Goal: Information Seeking & Learning: Learn about a topic

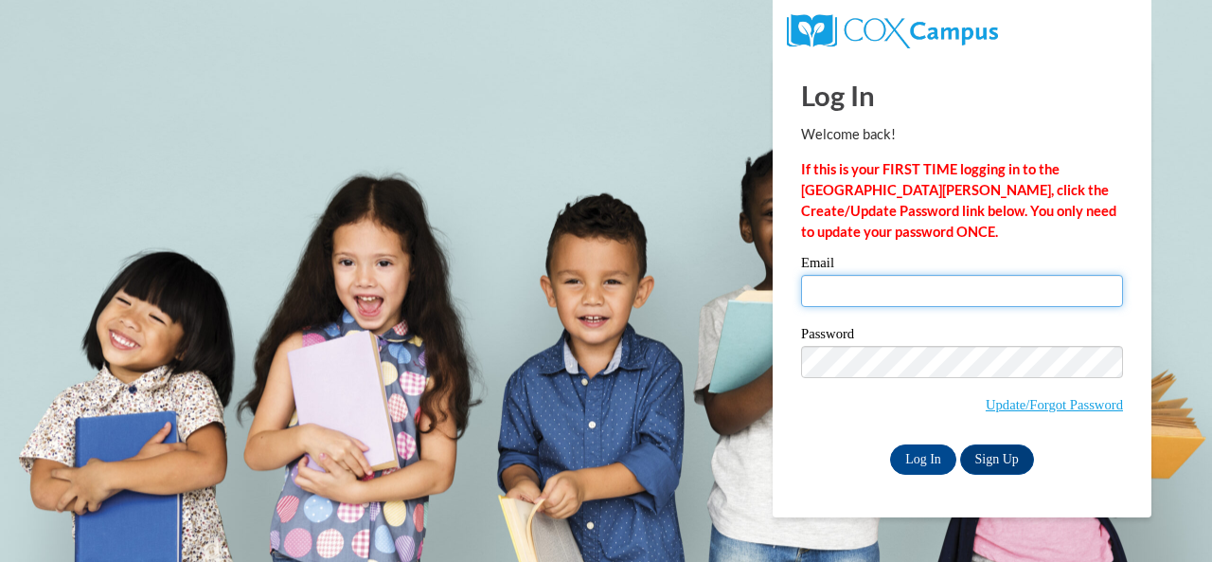
click at [827, 293] on input "Email" at bounding box center [962, 291] width 322 height 32
type input "[EMAIL_ADDRESS][DOMAIN_NAME]"
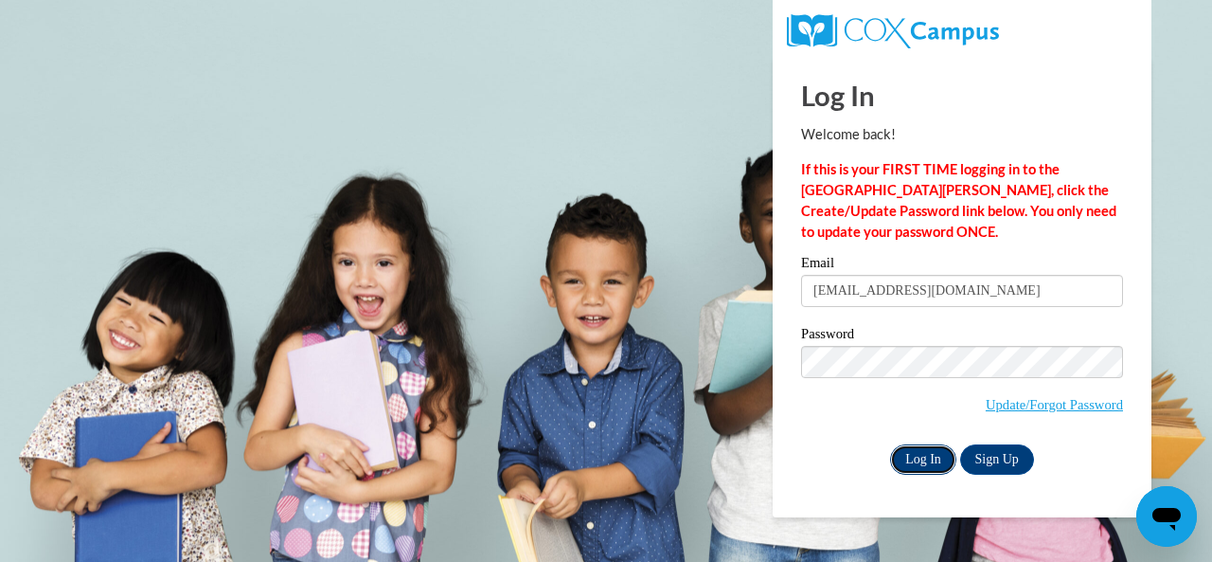
click at [919, 464] on input "Log In" at bounding box center [923, 459] width 66 height 30
click at [914, 464] on input "Log In" at bounding box center [923, 459] width 66 height 30
click at [913, 457] on input "Log In" at bounding box center [923, 459] width 66 height 30
click at [916, 458] on input "Log In" at bounding box center [923, 459] width 66 height 30
click at [926, 456] on input "Log In" at bounding box center [923, 459] width 66 height 30
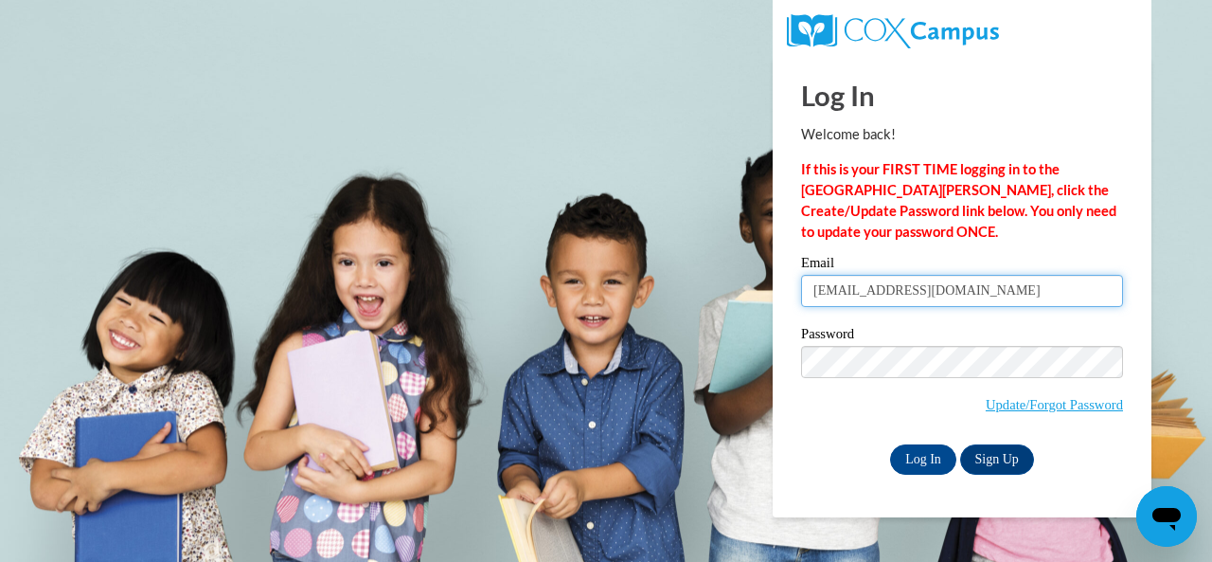
click at [988, 288] on input "e049901@muscogee.k12.ga.us" at bounding box center [962, 291] width 322 height 32
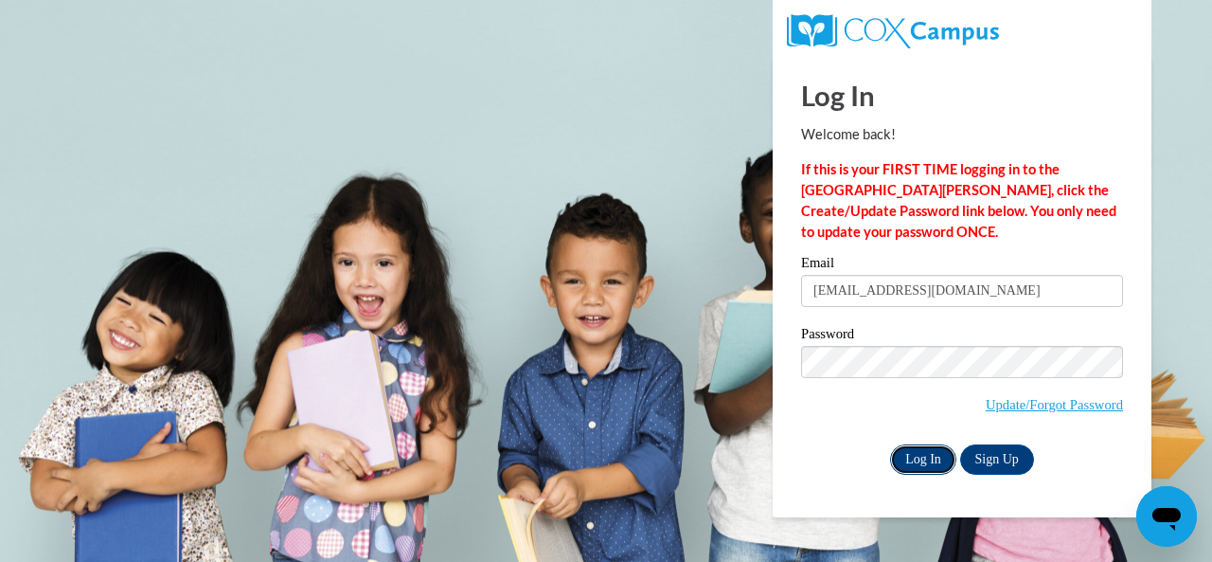
click at [925, 455] on input "Log In" at bounding box center [923, 459] width 66 height 30
click at [920, 464] on input "Log In" at bounding box center [923, 459] width 66 height 30
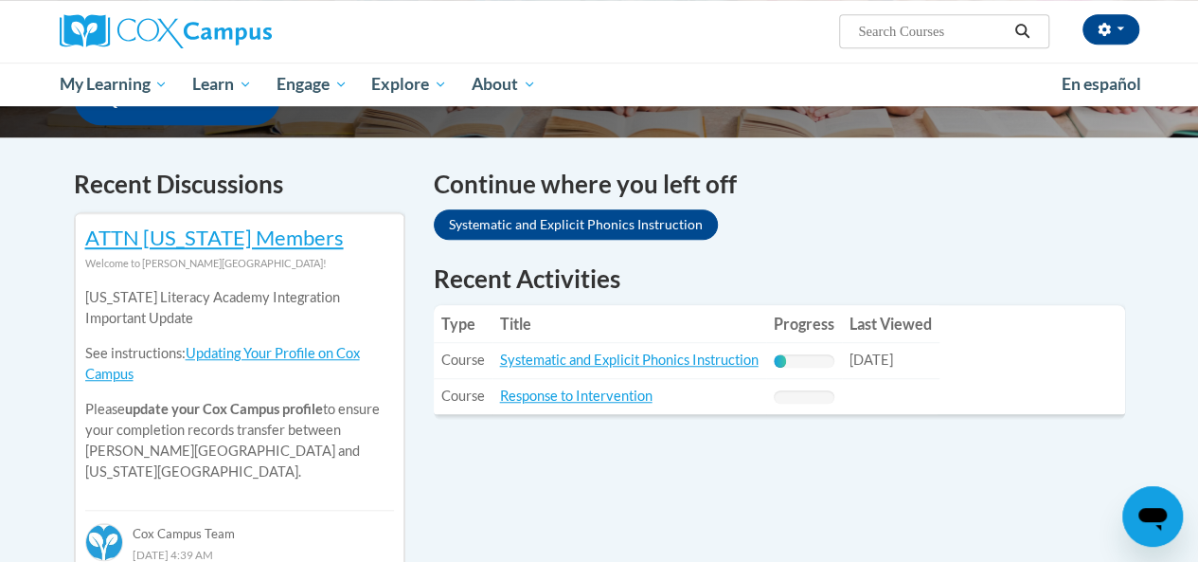
scroll to position [528, 0]
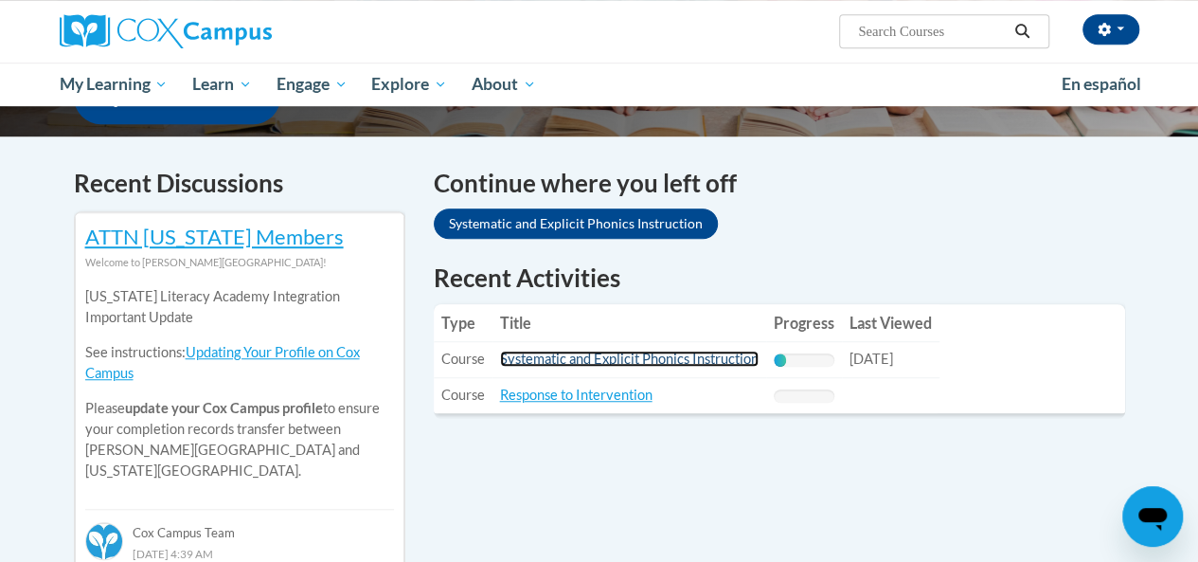
click at [581, 360] on link "Systematic and Explicit Phonics Instruction" at bounding box center [629, 358] width 259 height 16
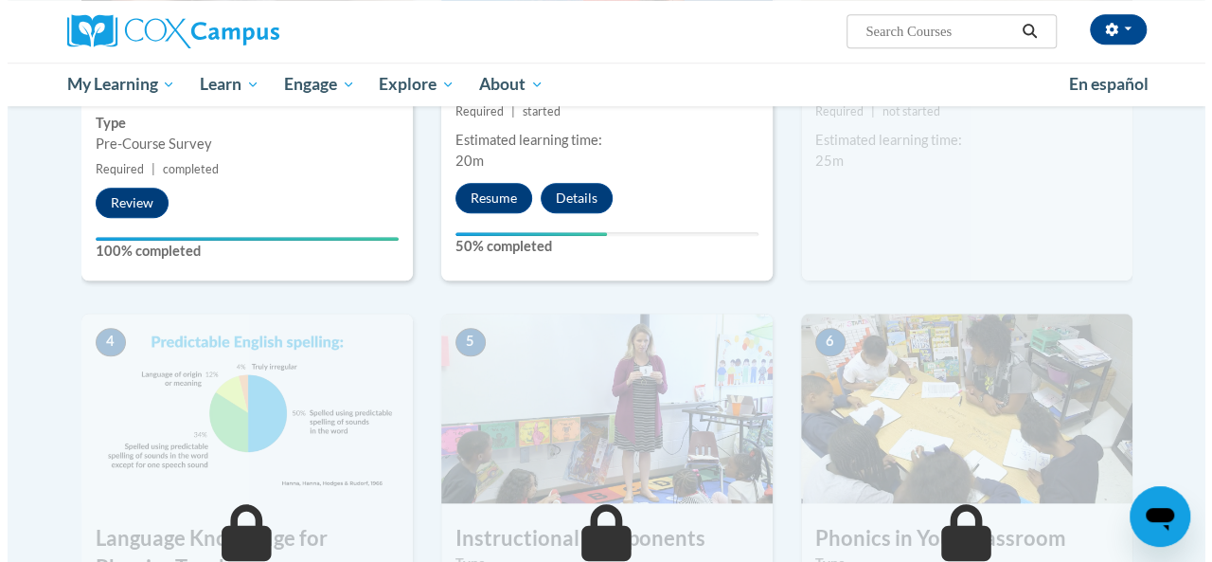
scroll to position [714, 0]
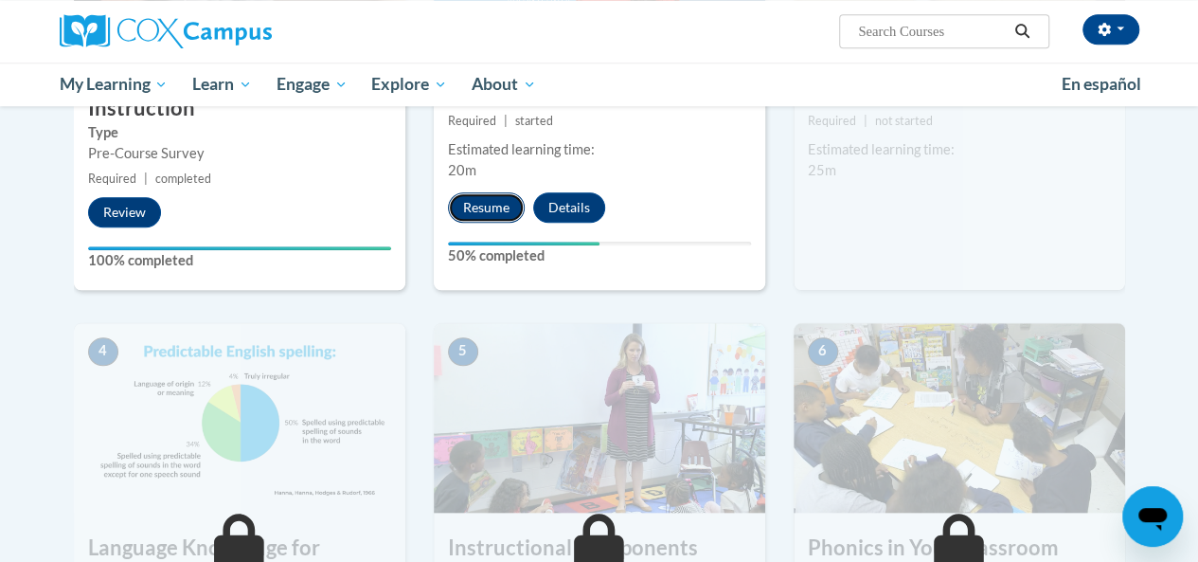
click at [474, 202] on button "Resume" at bounding box center [486, 207] width 77 height 30
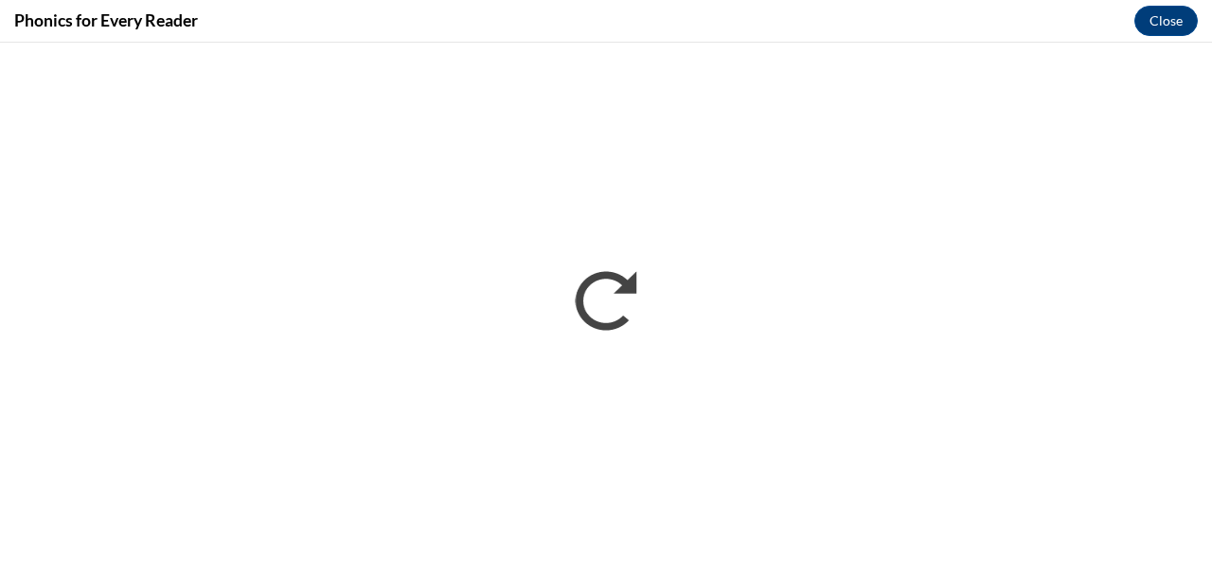
scroll to position [0, 0]
